Goal: Task Accomplishment & Management: Use online tool/utility

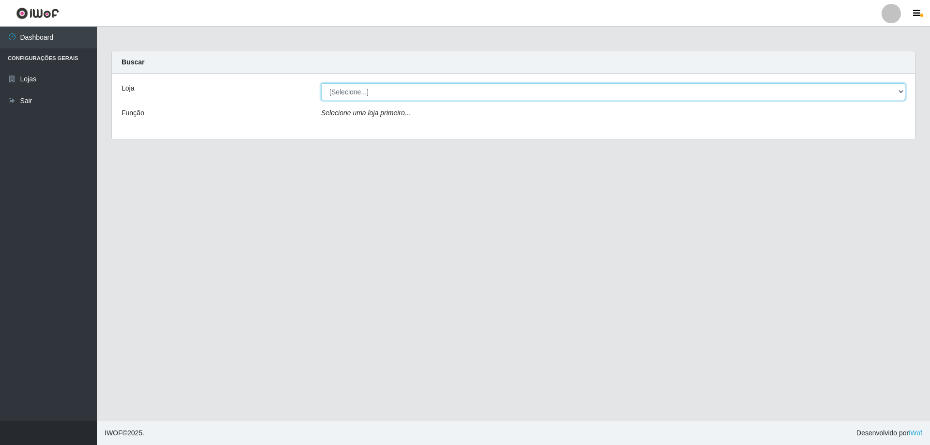
click at [378, 87] on select "[Selecione...] SuperShow Bis - Avenida 6 SuperShow [GEOGRAPHIC_DATA]" at bounding box center [613, 91] width 584 height 17
select select "60"
click at [321, 83] on select "[Selecione...] SuperShow Bis - Avenida 6 SuperShow [GEOGRAPHIC_DATA]" at bounding box center [613, 91] width 584 height 17
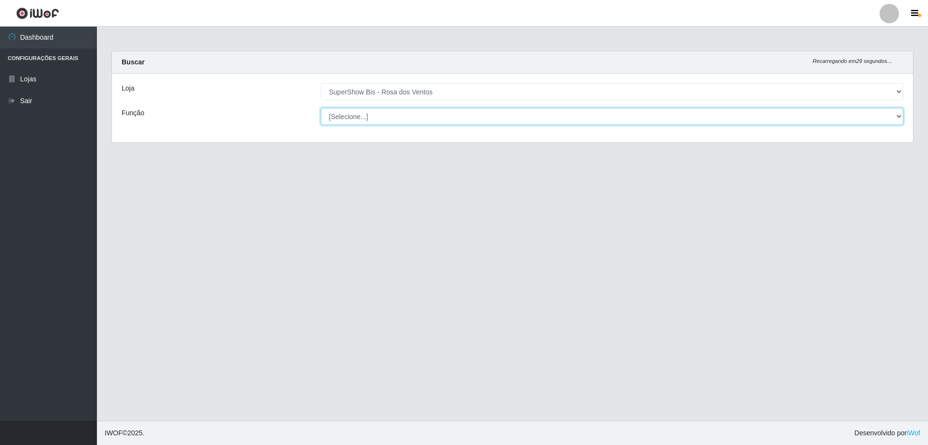
drag, startPoint x: 399, startPoint y: 123, endPoint x: 384, endPoint y: 120, distance: 15.9
click at [384, 120] on select "[Selecione...] ASG ASG + ASG ++ Auxiliar de Cozinha Balconista de Açougue Balco…" at bounding box center [612, 116] width 583 height 17
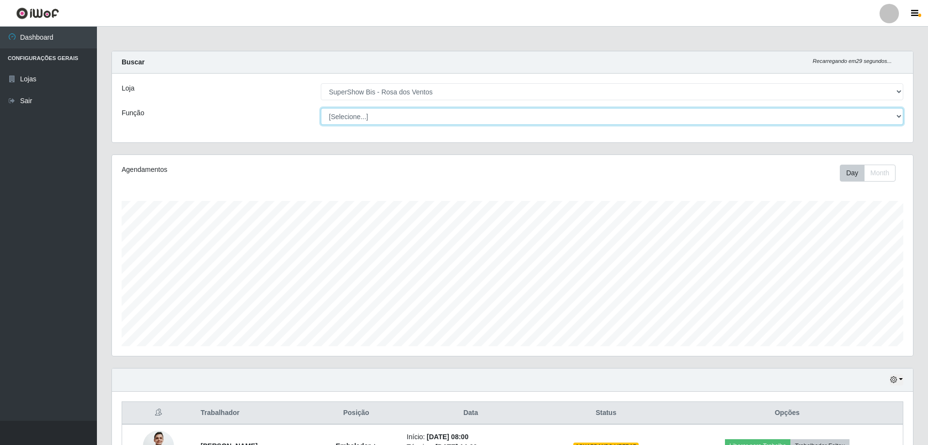
scroll to position [201, 801]
click at [321, 108] on select "[Selecione...] ASG ASG + ASG ++ Auxiliar de Cozinha Balconista de Açougue Balco…" at bounding box center [612, 116] width 583 height 17
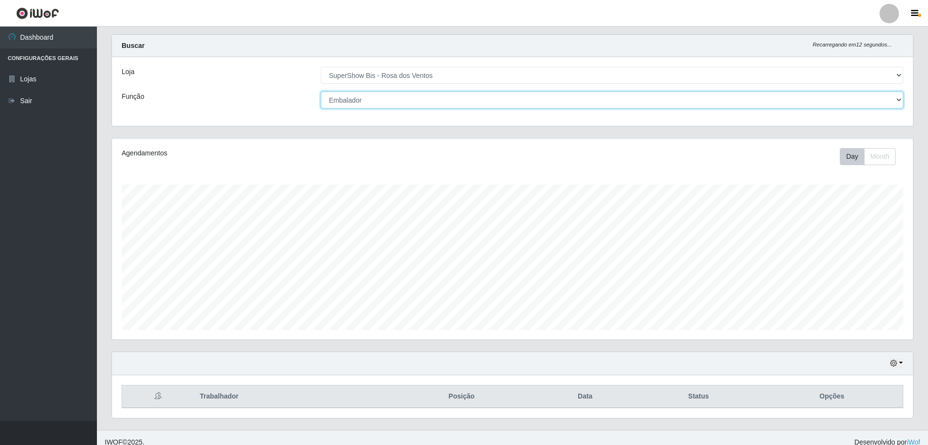
scroll to position [26, 0]
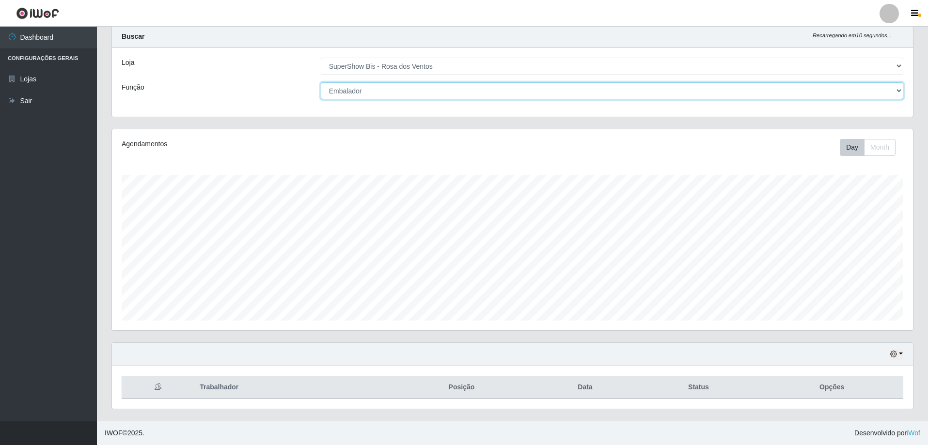
click at [376, 93] on select "[Selecione...] ASG ASG + ASG ++ Auxiliar de Cozinha Balconista de Açougue Balco…" at bounding box center [612, 90] width 583 height 17
click at [321, 82] on select "[Selecione...] ASG ASG + ASG ++ Auxiliar de Cozinha Balconista de Açougue Balco…" at bounding box center [612, 90] width 583 height 17
drag, startPoint x: 403, startPoint y: 91, endPoint x: 386, endPoint y: 98, distance: 18.7
click at [403, 91] on select "[Selecione...] ASG ASG + ASG ++ Auxiliar de Cozinha Balconista de Açougue Balco…" at bounding box center [612, 90] width 583 height 17
click at [363, 82] on select "[Selecione...] ASG ASG + ASG ++ Auxiliar de Cozinha Balconista de Açougue Balco…" at bounding box center [612, 90] width 583 height 17
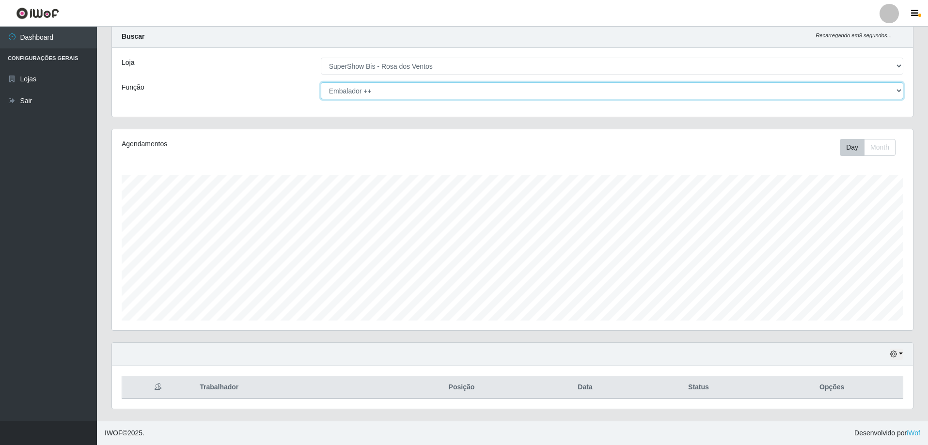
select select "70"
click at [321, 82] on select "[Selecione...] ASG ASG + ASG ++ Auxiliar de Cozinha Balconista de Açougue Balco…" at bounding box center [612, 90] width 583 height 17
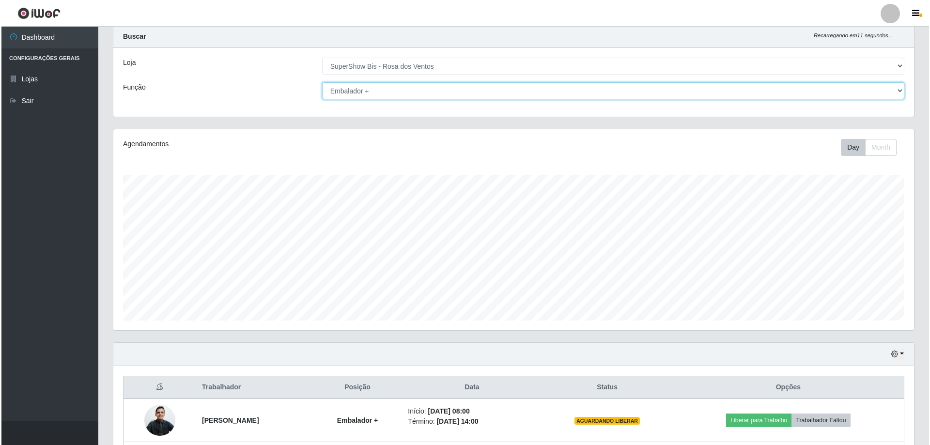
scroll to position [155, 0]
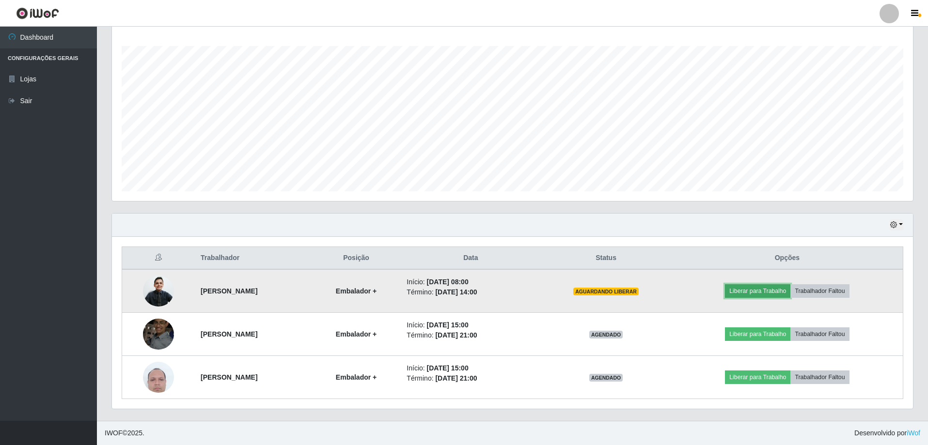
click at [773, 291] on button "Liberar para Trabalho" at bounding box center [757, 291] width 65 height 14
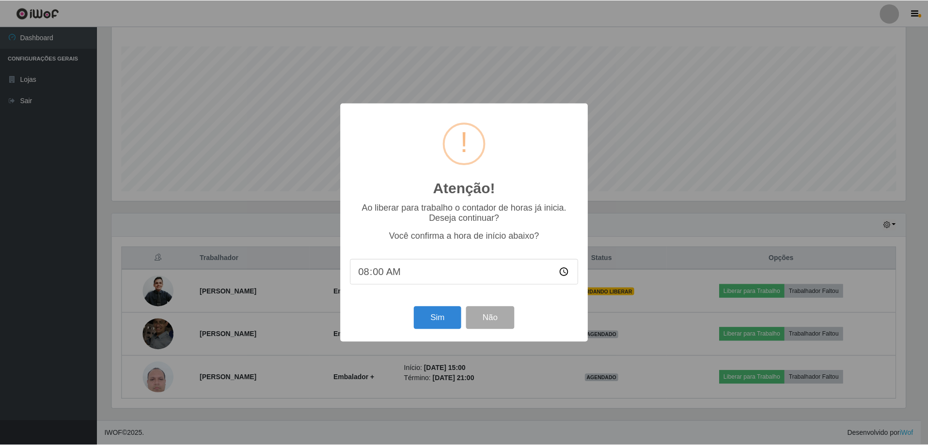
scroll to position [201, 796]
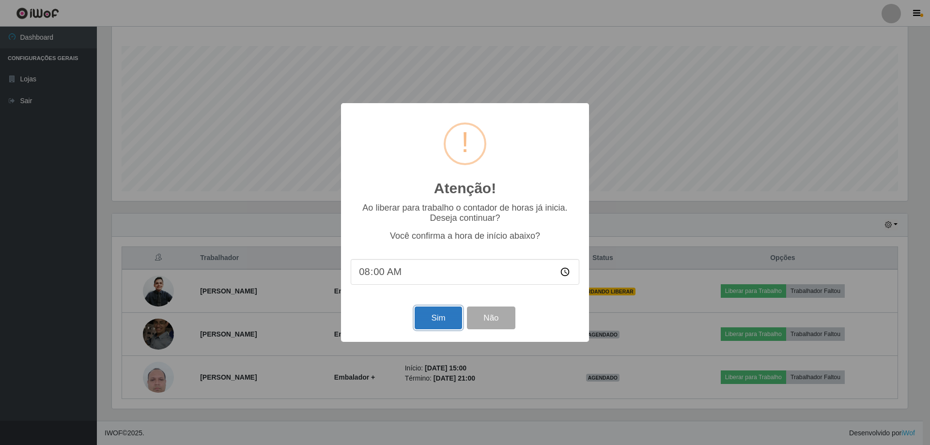
click at [424, 315] on button "Sim" at bounding box center [438, 318] width 47 height 23
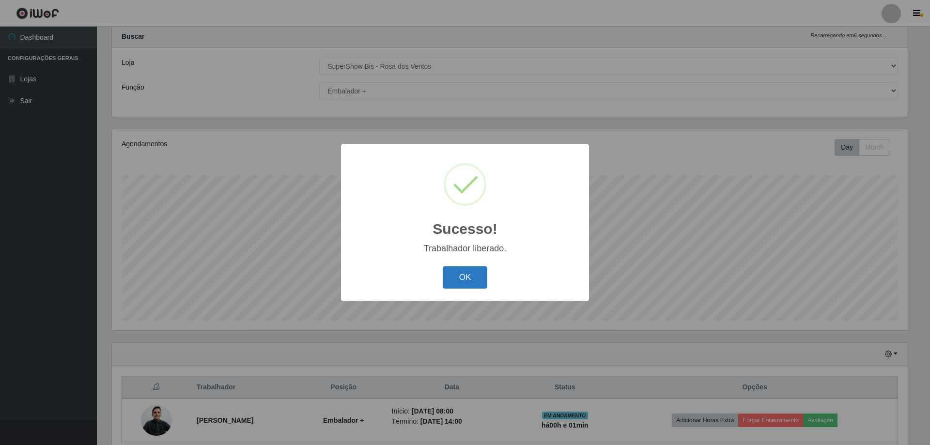
click at [465, 276] on button "OK" at bounding box center [465, 278] width 45 height 23
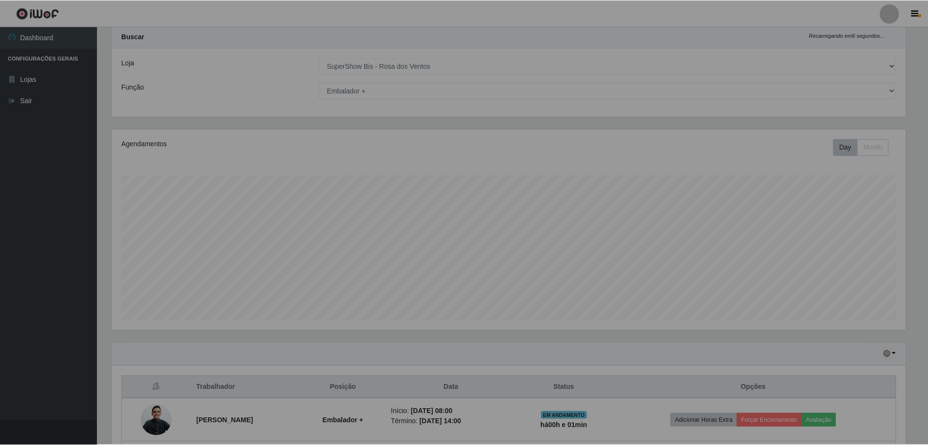
scroll to position [201, 801]
